Goal: Information Seeking & Learning: Compare options

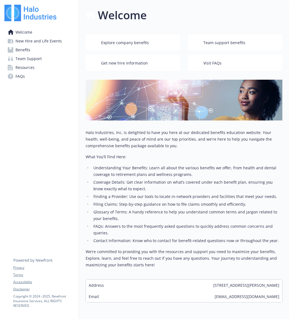
click at [35, 53] on link "Benefits" at bounding box center [39, 50] width 70 height 9
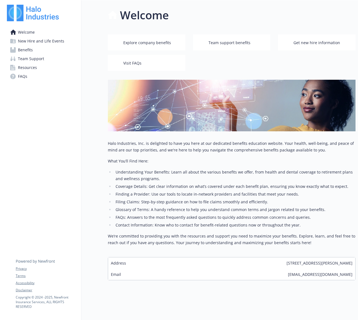
click at [32, 67] on span "Resources" at bounding box center [27, 67] width 19 height 9
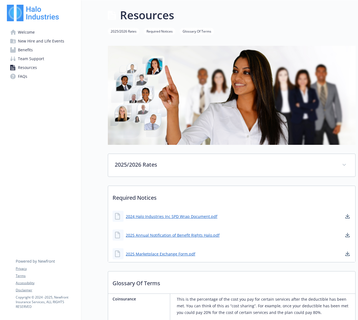
click at [133, 30] on link "2025/2026 Rates" at bounding box center [123, 30] width 31 height 5
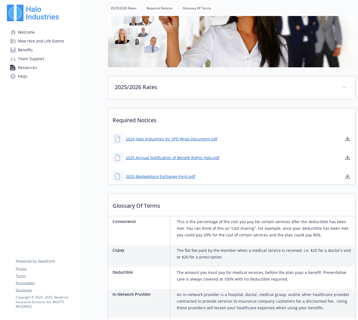
scroll to position [137, 4]
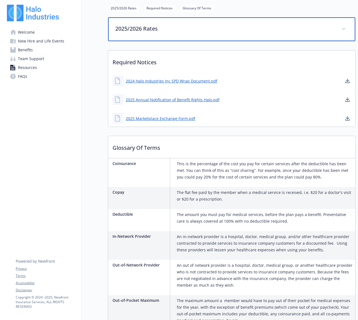
click at [288, 30] on span at bounding box center [343, 29] width 9 height 9
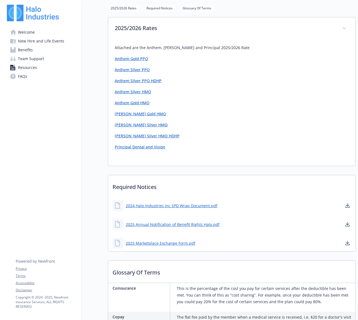
click at [123, 125] on link "[PERSON_NAME] Silver HMO" at bounding box center [141, 124] width 53 height 5
click at [119, 114] on link "[PERSON_NAME] Gold HMO" at bounding box center [140, 113] width 51 height 5
click at [26, 50] on span "Benefits" at bounding box center [25, 50] width 15 height 9
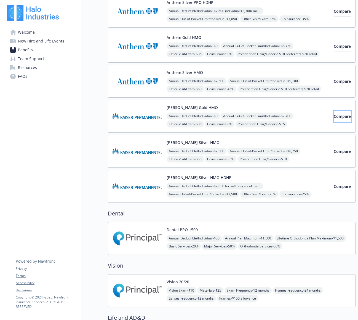
click at [288, 115] on span "Compare" at bounding box center [342, 116] width 17 height 5
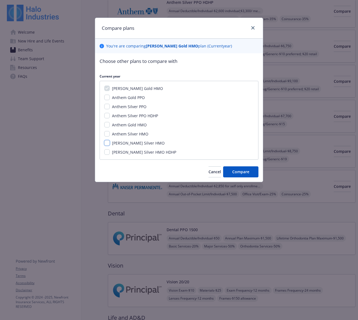
click at [106, 143] on input "[PERSON_NAME] Silver HMO" at bounding box center [107, 143] width 6 height 6
checkbox input "true"
click at [241, 174] on span "Compare" at bounding box center [240, 171] width 17 height 5
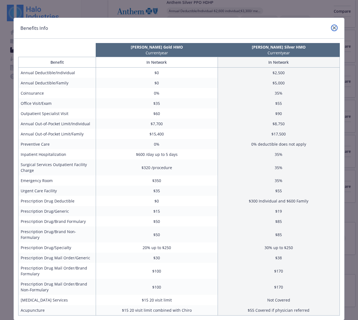
click at [288, 29] on icon "close" at bounding box center [334, 27] width 3 height 3
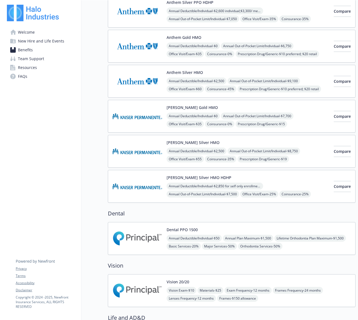
click at [133, 153] on img at bounding box center [138, 151] width 50 height 23
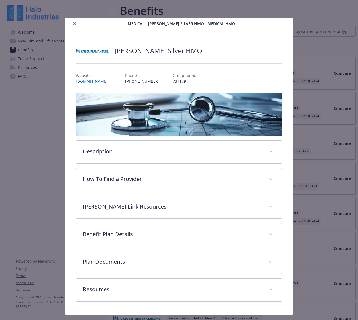
scroll to position [137, 4]
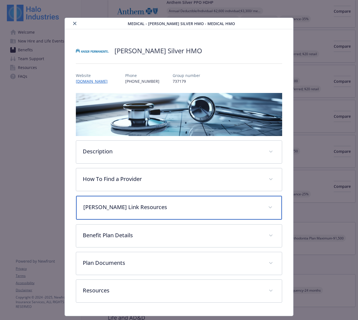
click at [128, 204] on p "[PERSON_NAME] Link Resources" at bounding box center [172, 207] width 179 height 8
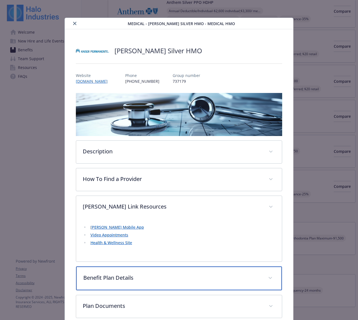
click at [105, 284] on div "Benefit Plan Details" at bounding box center [179, 279] width 206 height 24
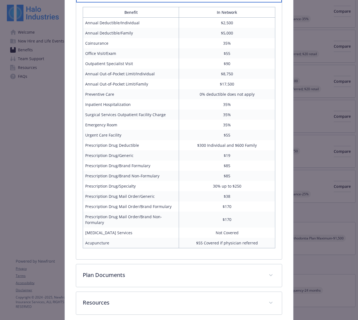
scroll to position [292, 0]
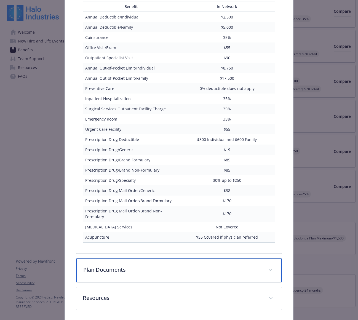
click at [110, 275] on div "Plan Documents" at bounding box center [179, 271] width 206 height 24
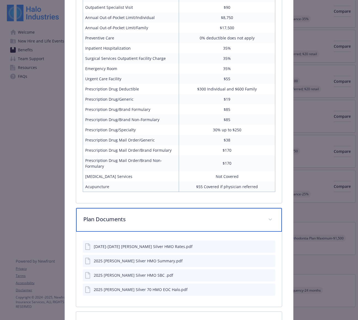
scroll to position [343, 0]
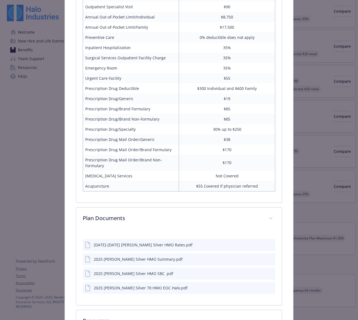
click at [126, 246] on div "[DATE]-[DATE] [PERSON_NAME] Silver HMO Rates.pdf" at bounding box center [143, 245] width 99 height 6
click at [113, 260] on div "2025 [PERSON_NAME] Silver HMO Summary.pdf" at bounding box center [138, 259] width 89 height 6
click at [113, 274] on div "2025 [PERSON_NAME] Silver HMO SBC .pdf" at bounding box center [133, 274] width 79 height 6
click at [259, 272] on icon "download file" at bounding box center [261, 273] width 4 height 4
click at [127, 275] on div "2025 [PERSON_NAME] Silver HMO SBC .pdf" at bounding box center [133, 274] width 79 height 6
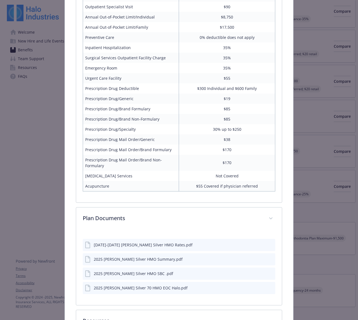
click at [134, 287] on div "2025 [PERSON_NAME] Silver 70 HMO EOC Halo.pdf" at bounding box center [141, 288] width 94 height 6
click at [259, 288] on icon "download file" at bounding box center [261, 287] width 4 height 4
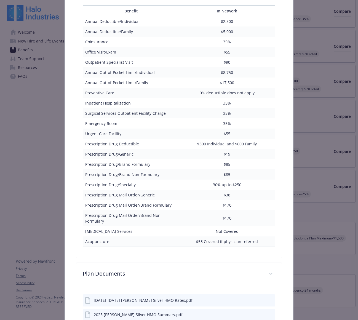
scroll to position [387, 0]
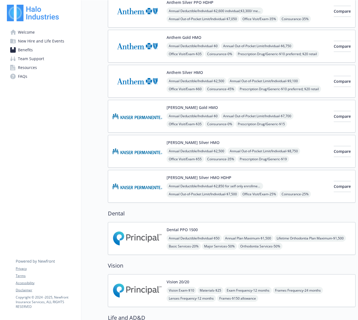
click at [132, 117] on img at bounding box center [138, 116] width 50 height 23
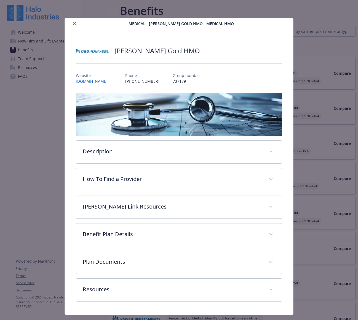
scroll to position [137, 4]
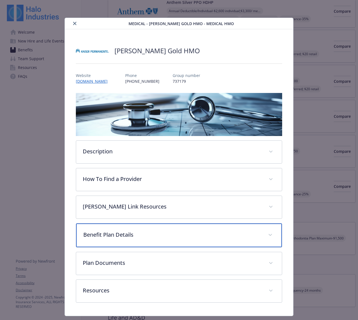
click at [114, 235] on p "Benefit Plan Details" at bounding box center [172, 235] width 179 height 8
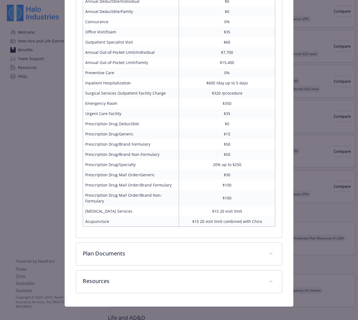
scroll to position [269, 0]
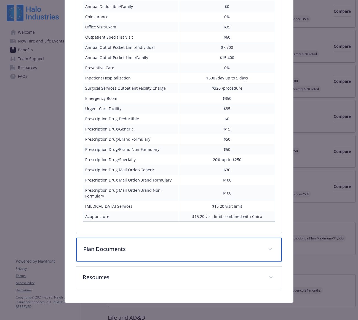
click at [103, 249] on p "Plan Documents" at bounding box center [172, 249] width 179 height 8
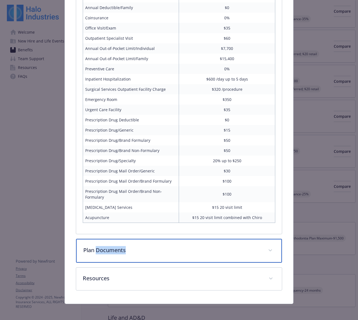
click at [103, 249] on p "Plan Documents" at bounding box center [172, 250] width 179 height 8
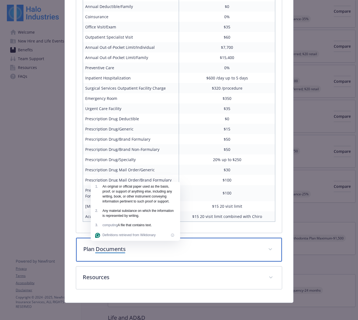
click at [103, 247] on p "Plan Documents" at bounding box center [172, 249] width 179 height 8
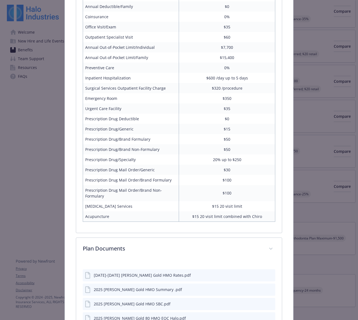
click at [121, 292] on div "2025 [PERSON_NAME] Gold HMO Summary .pdf" at bounding box center [138, 290] width 88 height 6
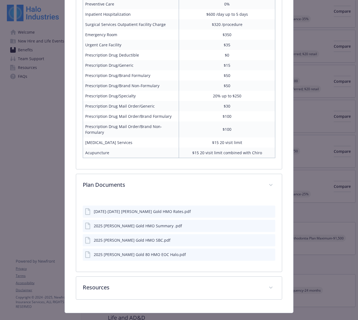
scroll to position [340, 0]
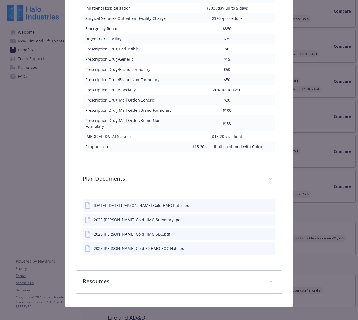
click at [268, 232] on icon "preview file" at bounding box center [270, 234] width 5 height 4
click at [268, 248] on icon "preview file" at bounding box center [270, 248] width 5 height 4
